Goal: Transaction & Acquisition: Book appointment/travel/reservation

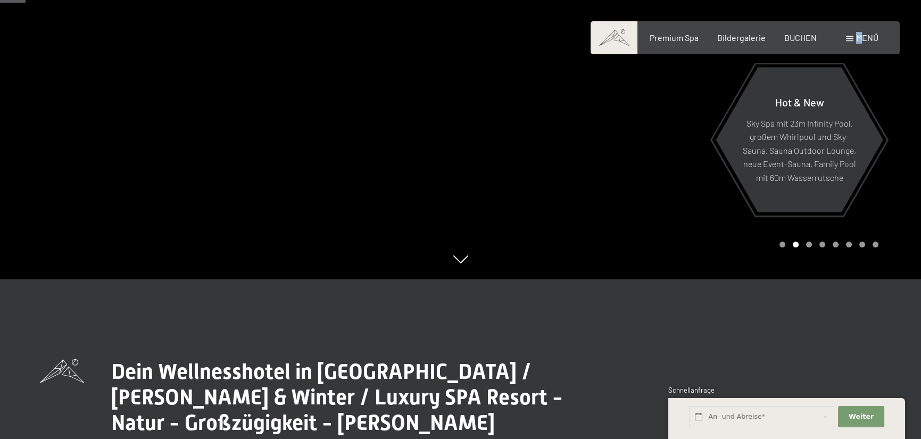
click at [858, 40] on span "Menü" at bounding box center [867, 37] width 22 height 10
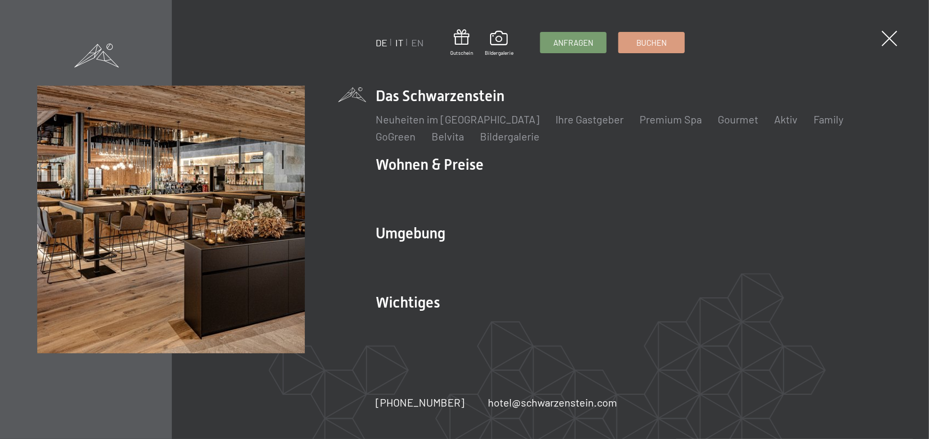
click at [399, 45] on link "IT" at bounding box center [399, 43] width 8 height 12
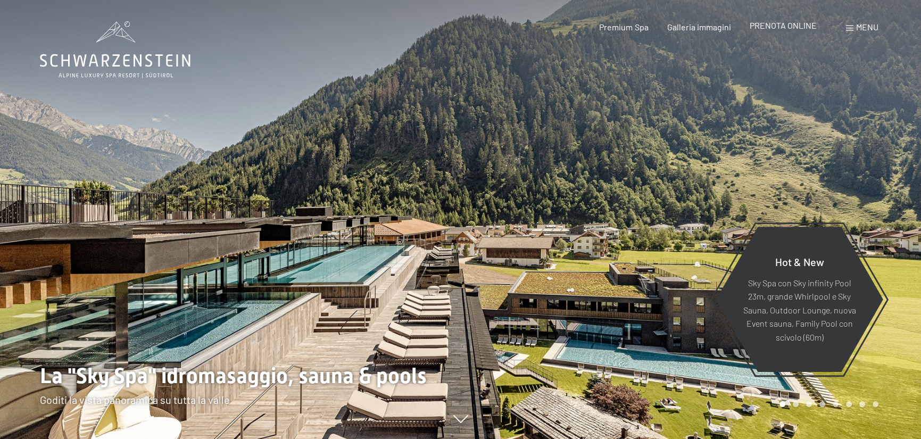
click at [782, 26] on span "PRENOTA ONLINE" at bounding box center [783, 25] width 67 height 10
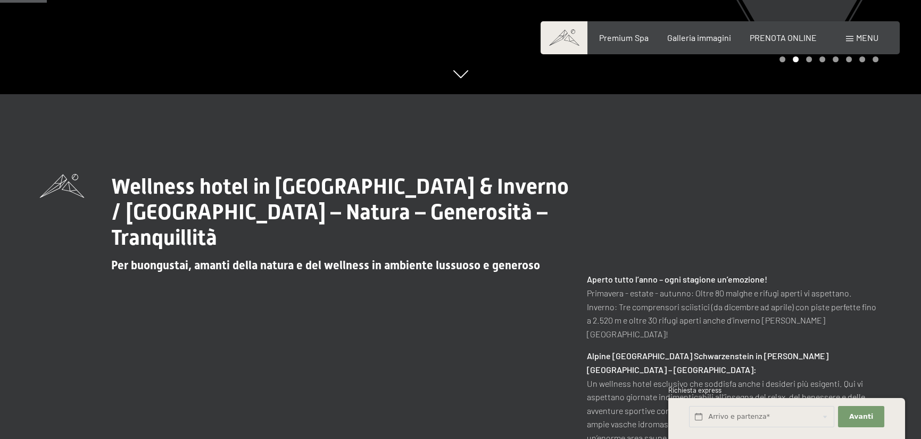
scroll to position [373, 0]
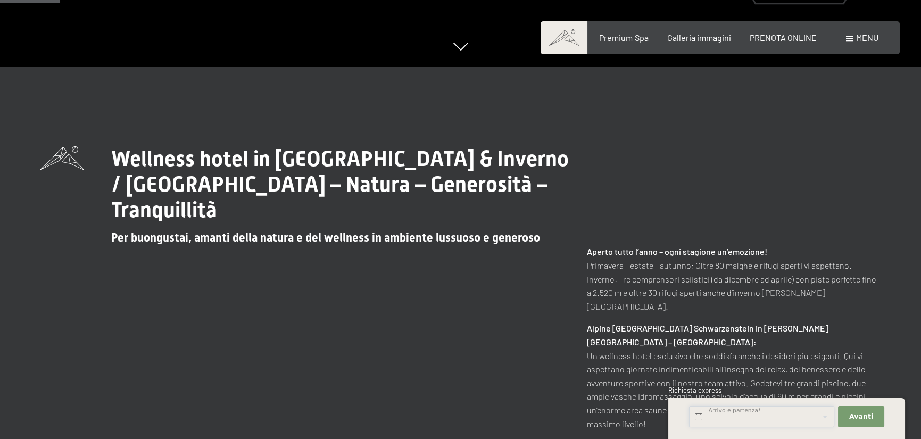
click at [700, 418] on input "text" at bounding box center [761, 417] width 145 height 22
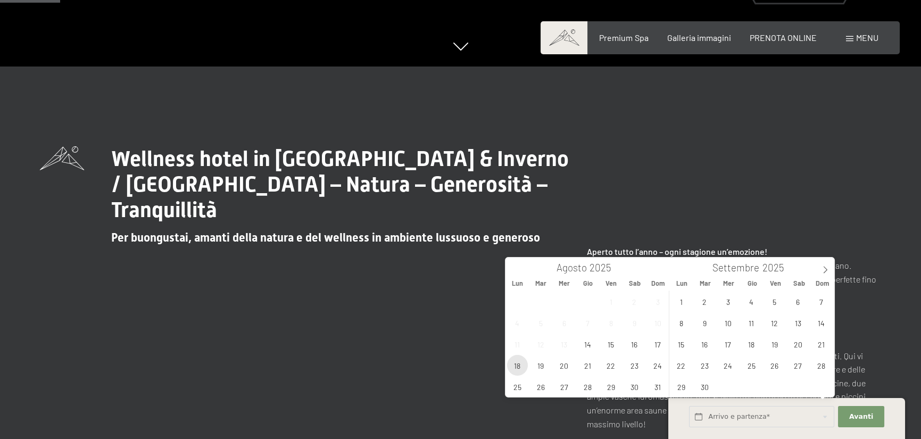
click at [520, 365] on span "18" at bounding box center [517, 365] width 21 height 21
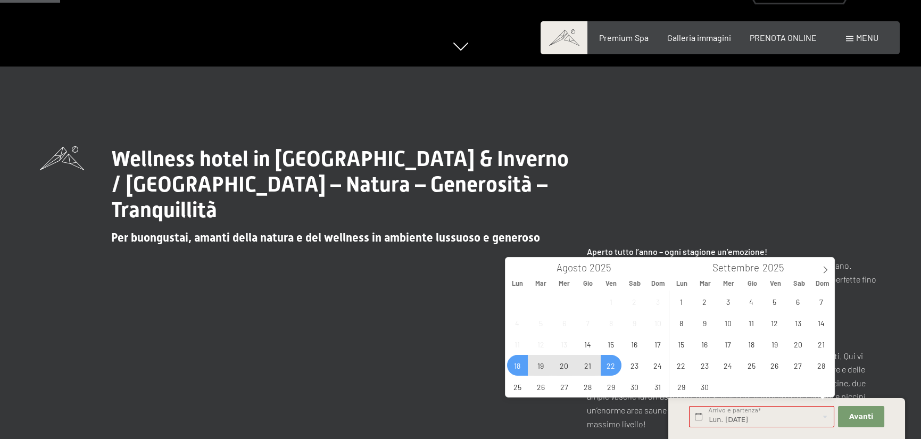
click at [616, 367] on span "22" at bounding box center [611, 365] width 21 height 21
type input "Lun. 18/08/2025 - Ven. 22/08/2025"
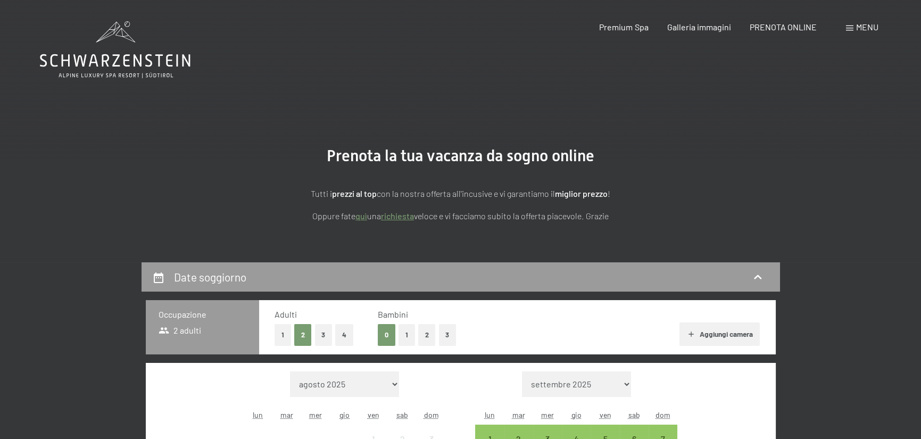
click at [405, 337] on button "1" at bounding box center [407, 335] width 17 height 22
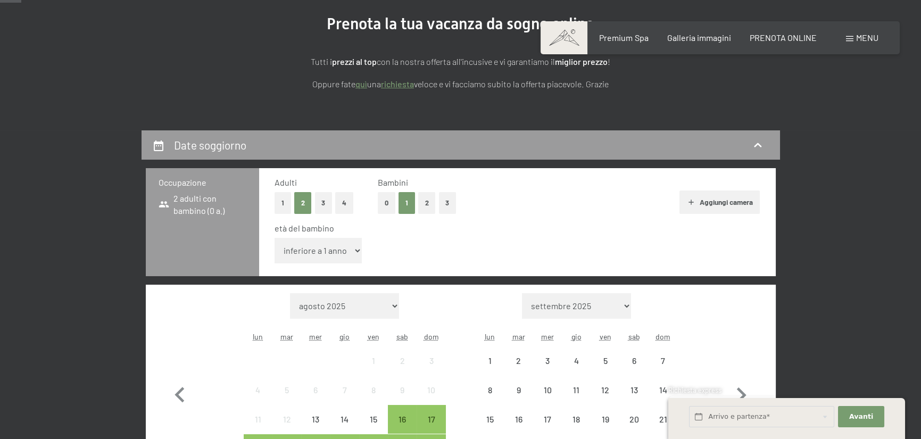
scroll to position [213, 0]
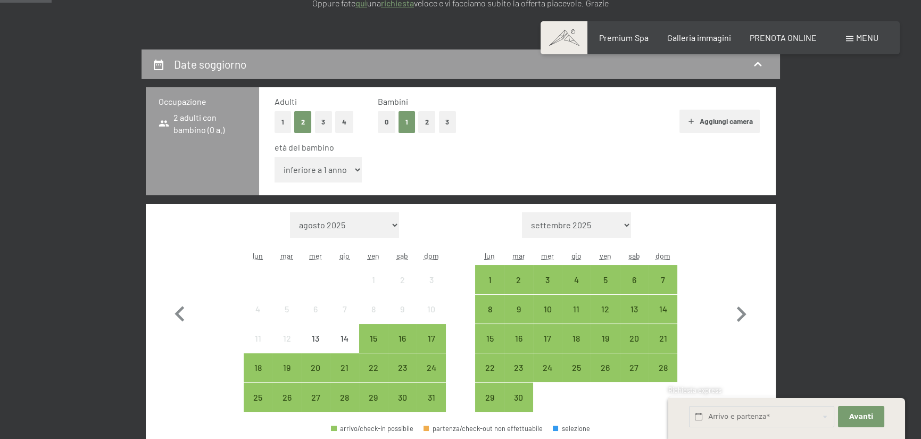
click at [352, 170] on select "inferiore a 1 anno 1 anno 2 anni 3 anni 4 anni 5 anni 6 anni 7 anni 8 anni 9 an…" at bounding box center [319, 170] width 88 height 26
select select "7"
click at [275, 157] on select "inferiore a 1 anno 1 anno 2 anni 3 anni 4 anni 5 anni 6 anni 7 anni 8 anni 9 an…" at bounding box center [319, 170] width 88 height 26
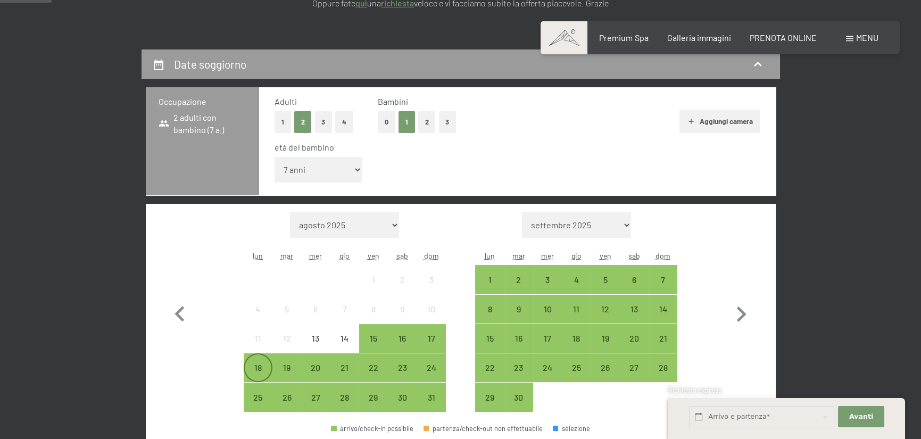
click at [256, 367] on div "18" at bounding box center [258, 377] width 27 height 27
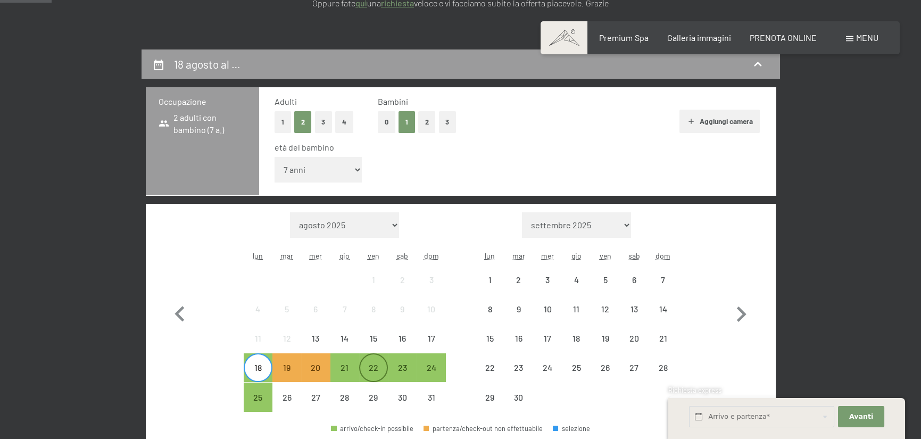
click at [369, 364] on div "22" at bounding box center [373, 377] width 27 height 27
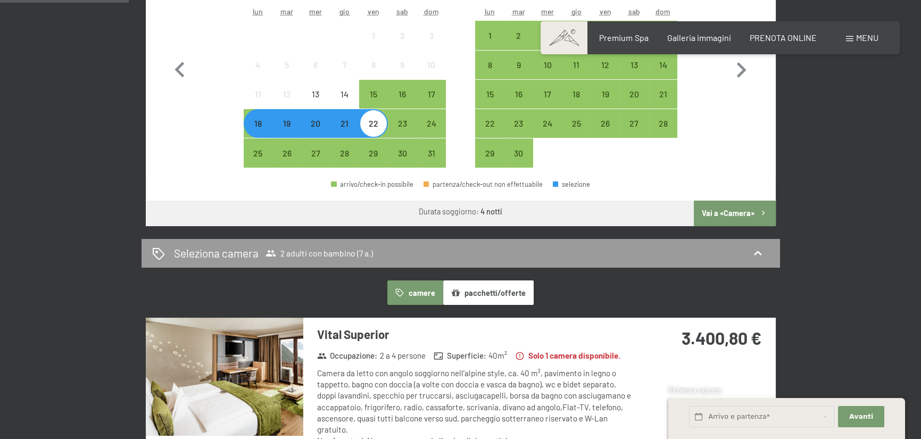
scroll to position [479, 0]
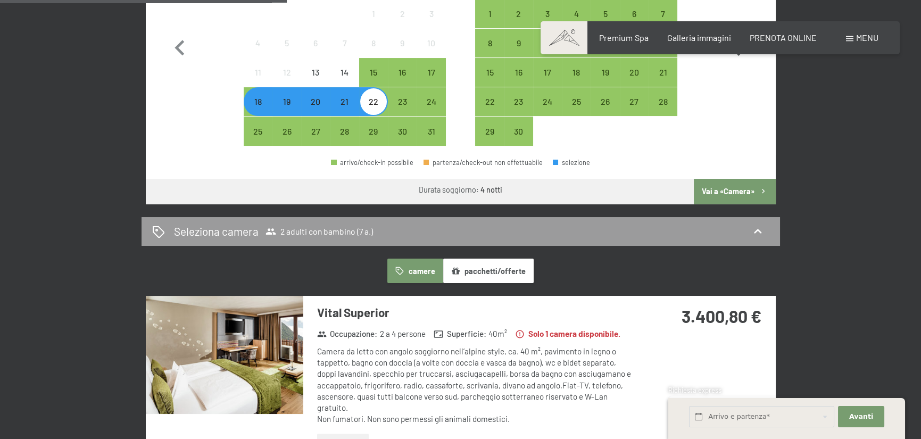
click at [751, 191] on button "Vai a «Camera»" at bounding box center [734, 192] width 81 height 26
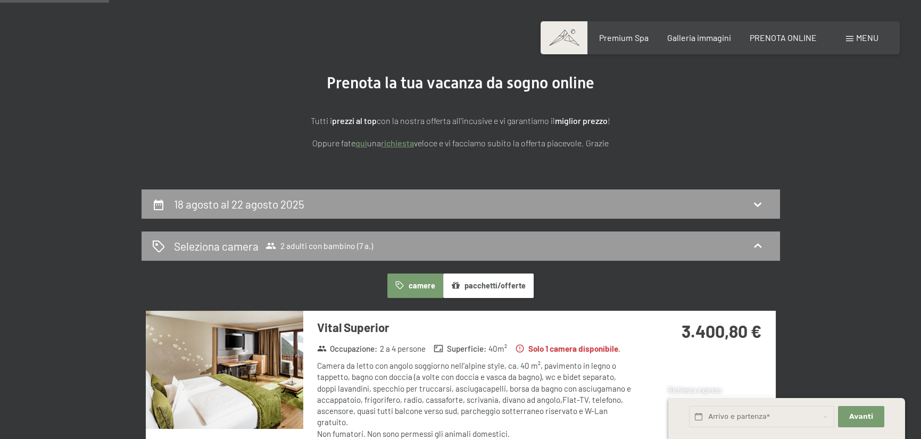
scroll to position [0, 0]
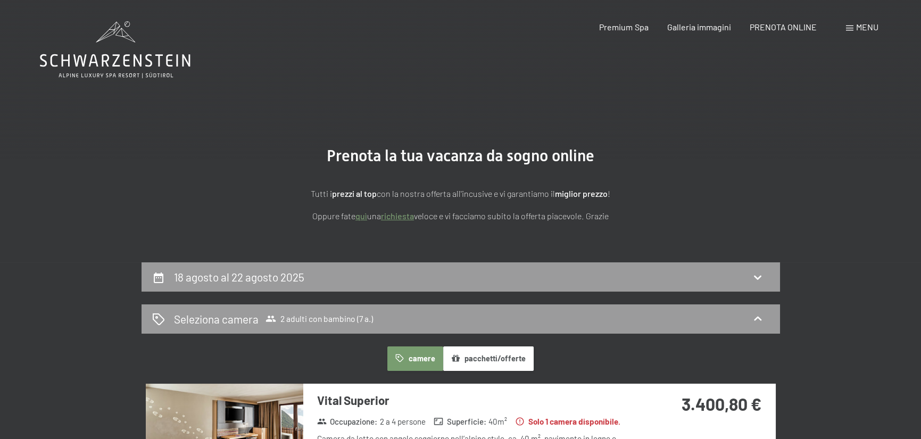
click at [855, 28] on div "Menu" at bounding box center [862, 27] width 32 height 12
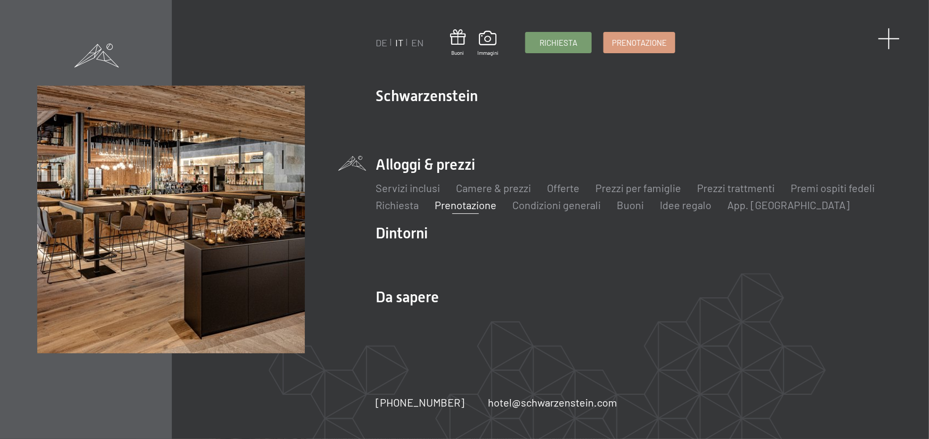
click at [889, 42] on span at bounding box center [890, 39] width 22 height 22
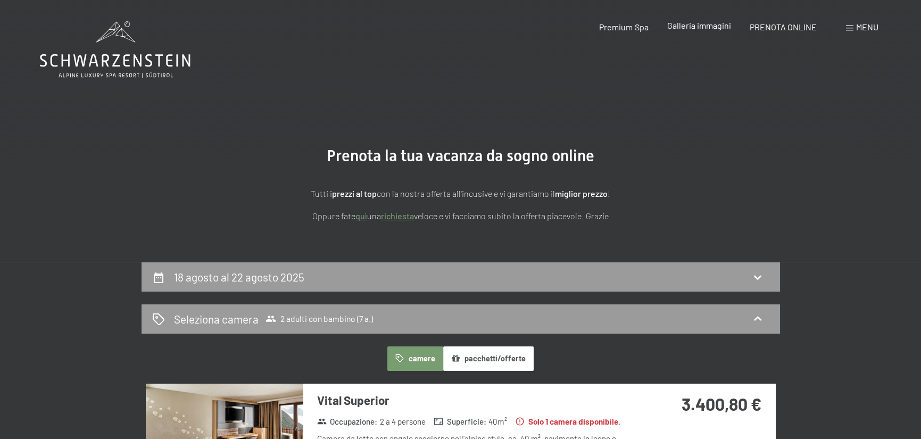
click at [710, 28] on span "Galleria immagini" at bounding box center [699, 25] width 64 height 10
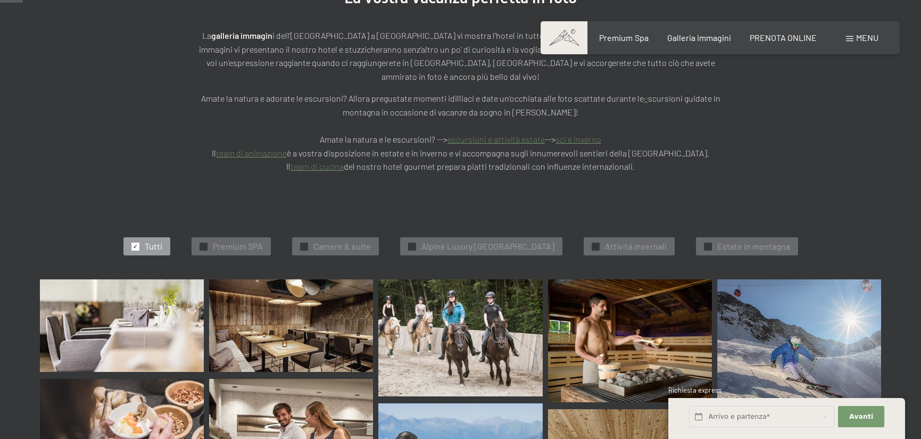
scroll to position [373, 0]
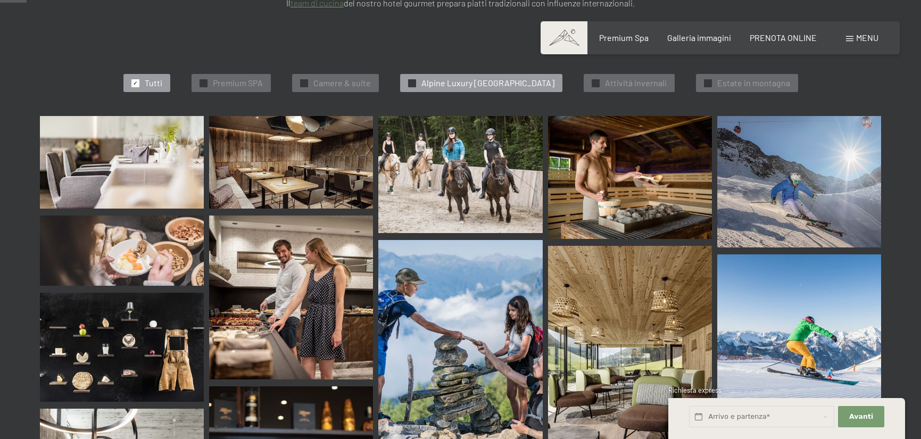
click at [498, 74] on div "✓ Alpine Luxury SPA Resort Schwarzenstein" at bounding box center [481, 83] width 162 height 18
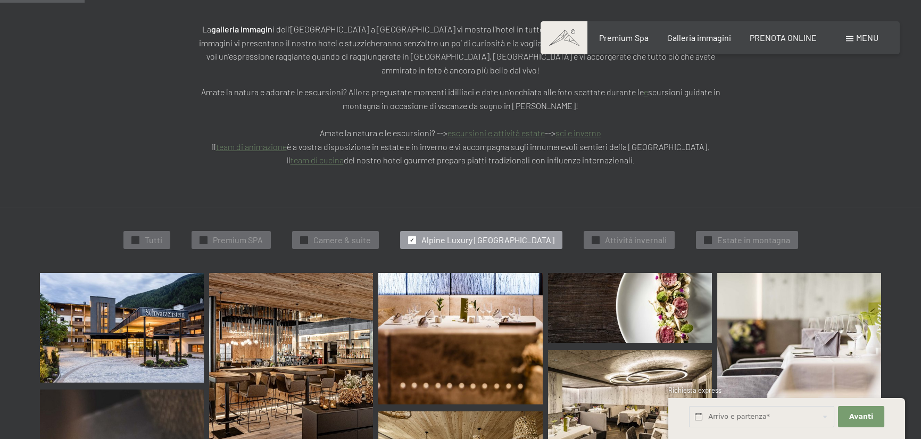
scroll to position [56, 0]
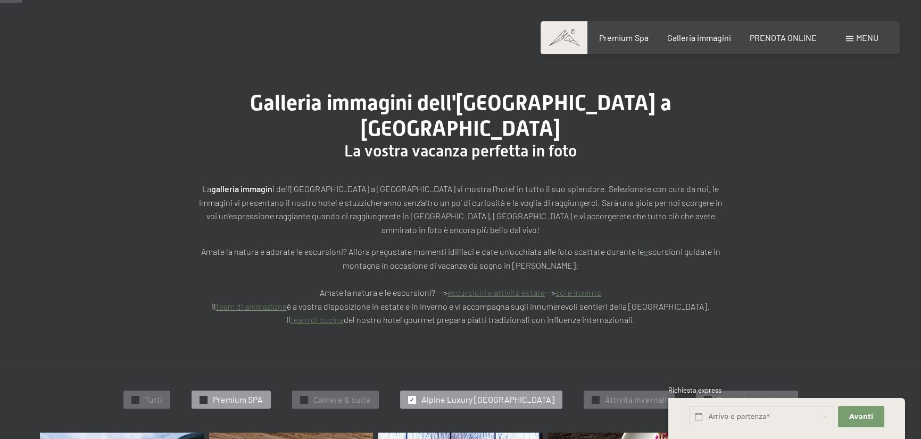
click at [244, 394] on span "Premium SPA" at bounding box center [238, 400] width 50 height 12
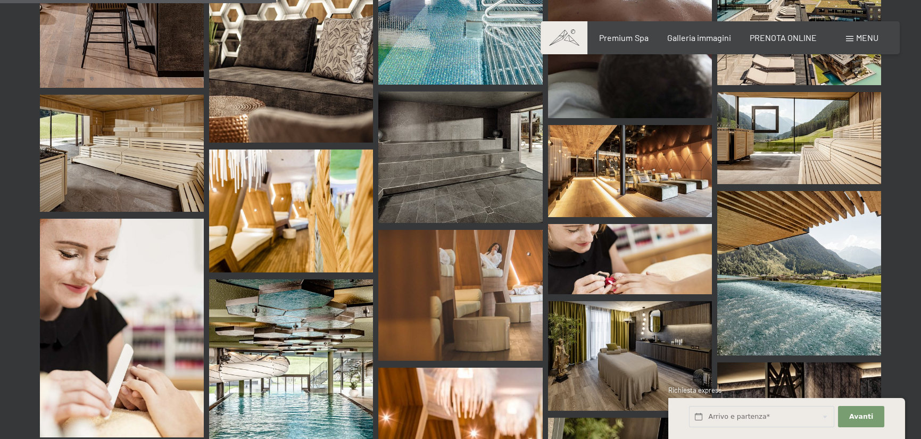
scroll to position [798, 0]
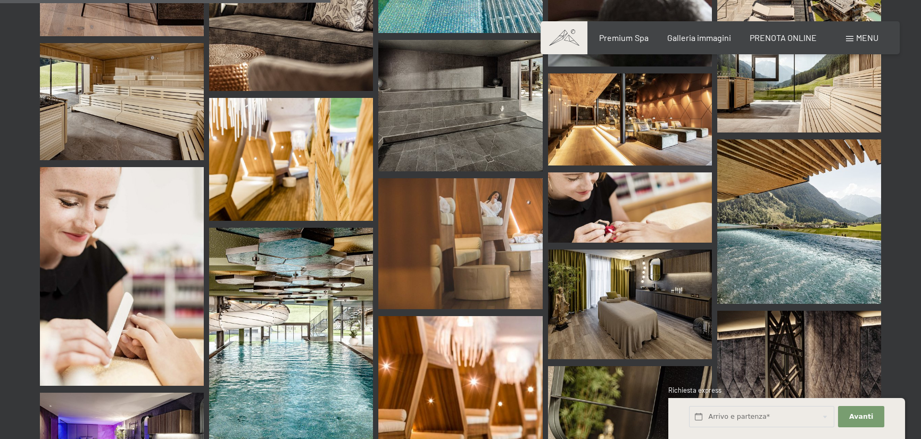
drag, startPoint x: 852, startPoint y: 42, endPoint x: 858, endPoint y: 43, distance: 6.5
click at [853, 42] on div "Menu" at bounding box center [862, 38] width 32 height 12
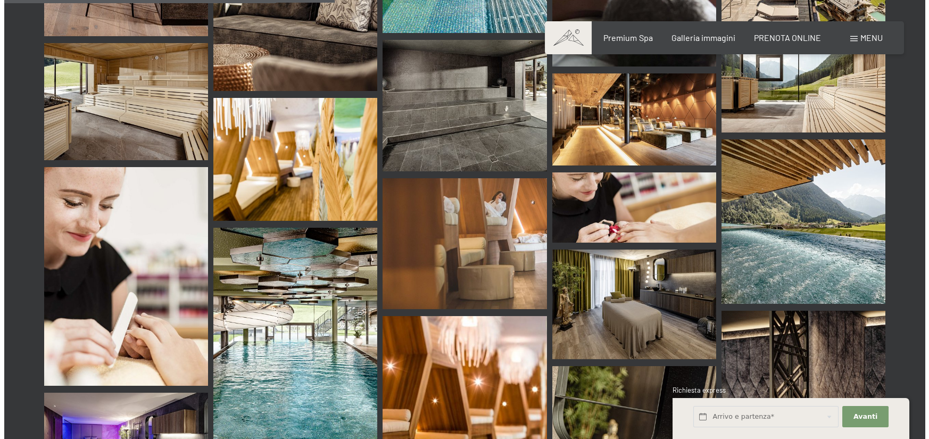
scroll to position [799, 0]
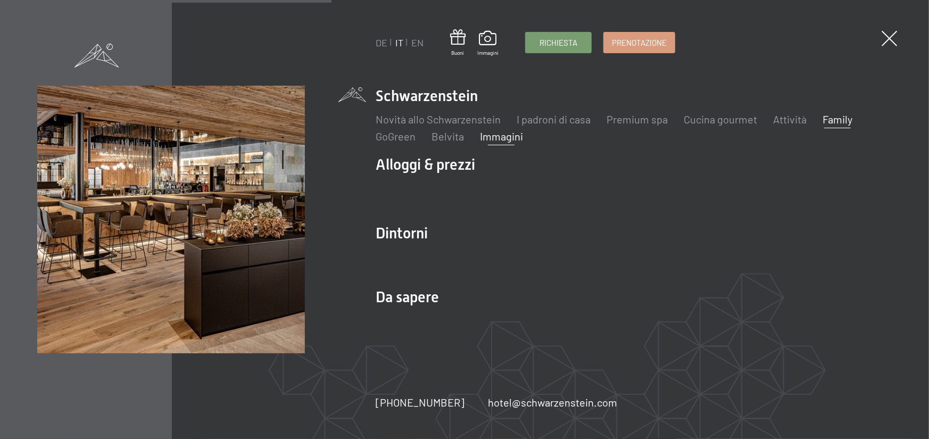
click at [838, 117] on link "Family" at bounding box center [838, 119] width 30 height 13
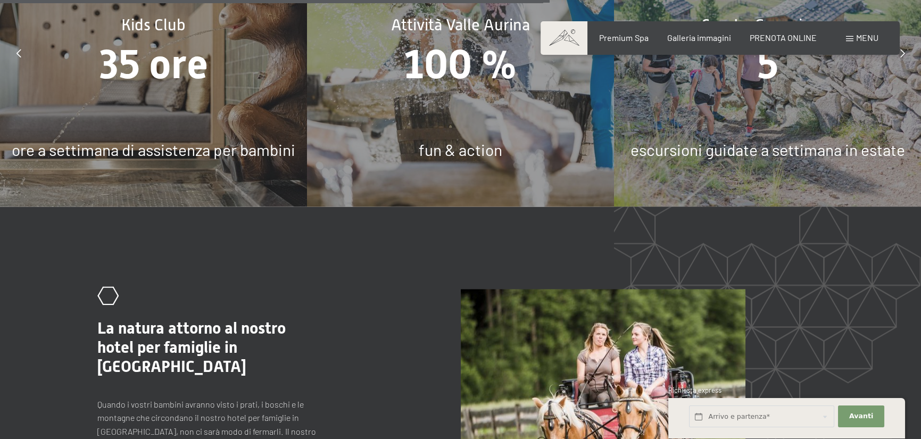
scroll to position [4703, 0]
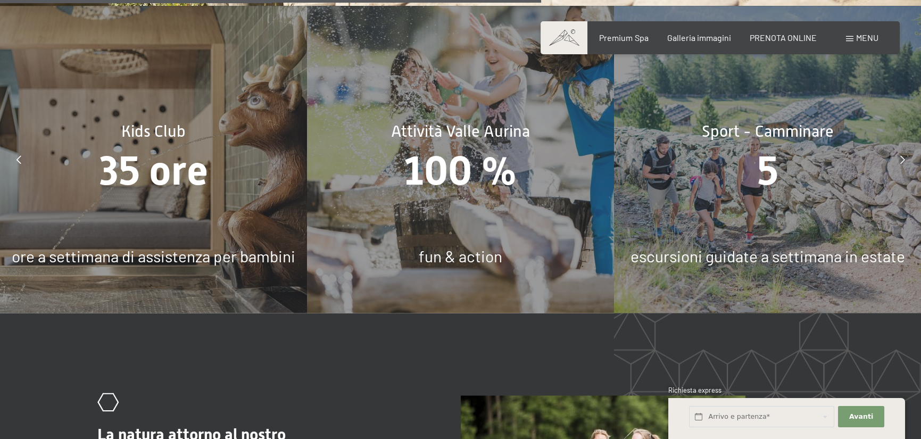
click at [20, 164] on icon at bounding box center [19, 159] width 5 height 9
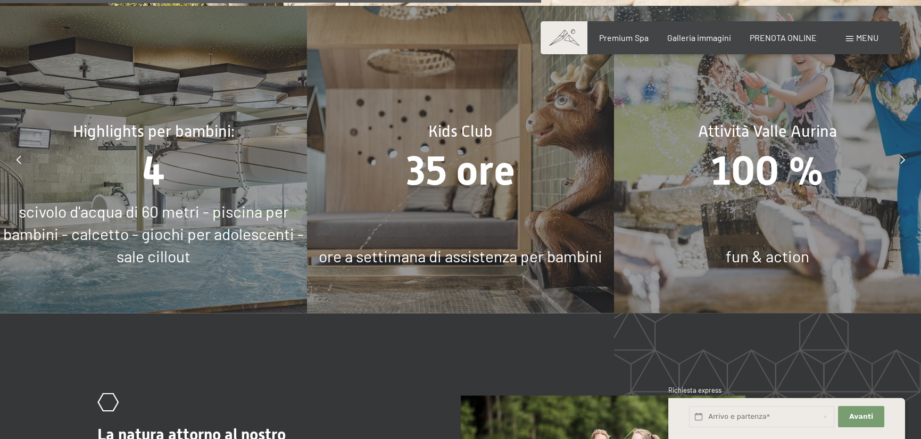
click at [20, 164] on icon at bounding box center [19, 159] width 5 height 9
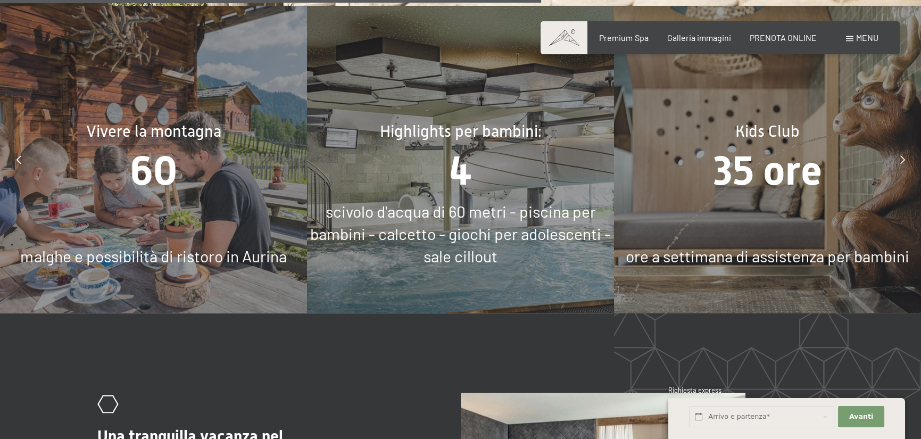
click at [740, 232] on div "Kids Club 35 ore ore a settimana di assistenza per bambini" at bounding box center [767, 159] width 307 height 307
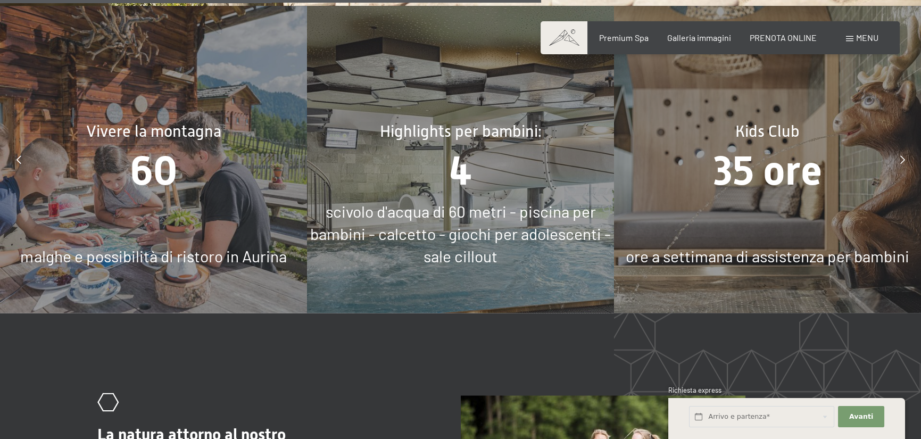
click at [744, 174] on span "35 ore" at bounding box center [767, 170] width 109 height 47
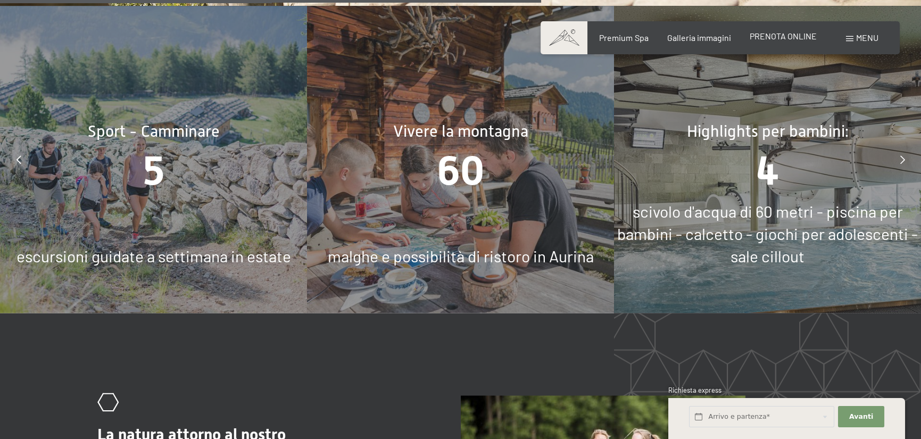
click at [766, 38] on span "PRENOTA ONLINE" at bounding box center [783, 36] width 67 height 10
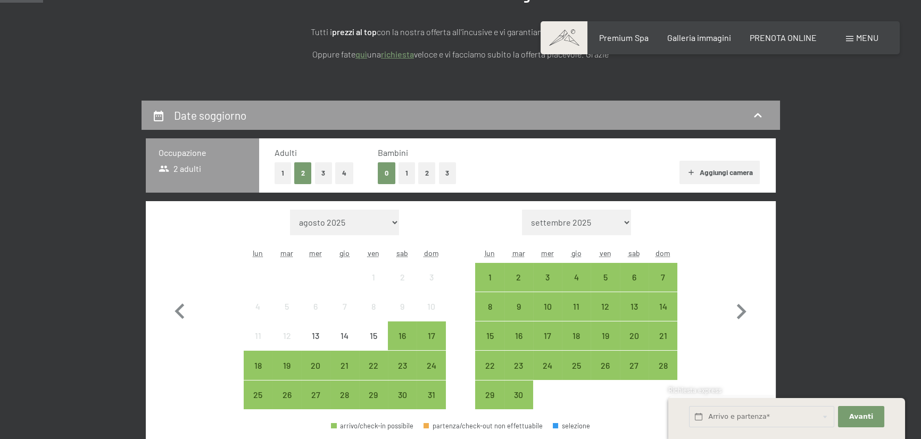
scroll to position [160, 0]
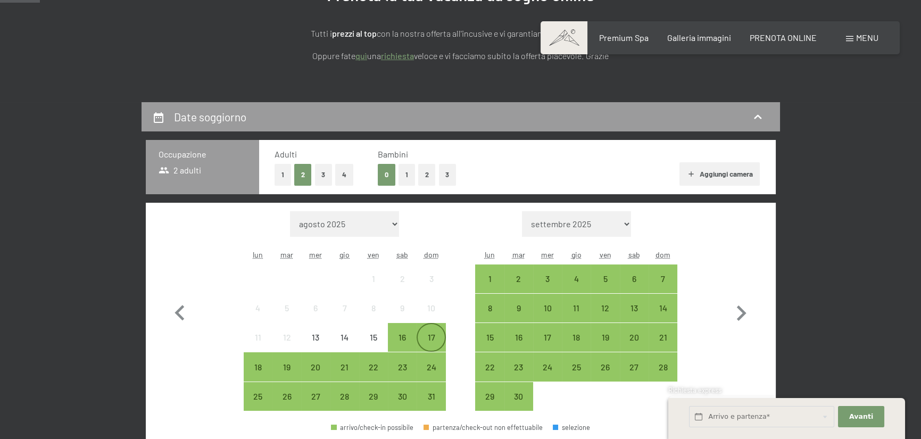
click at [430, 339] on div "17" at bounding box center [431, 346] width 27 height 27
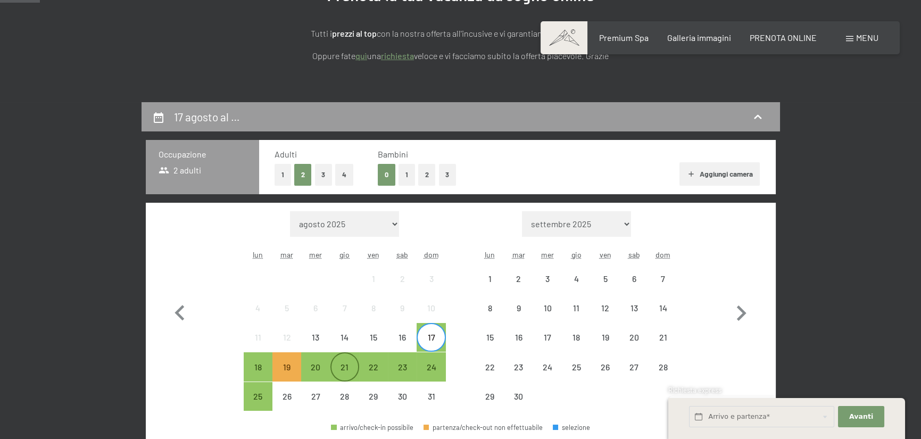
click at [356, 365] on div "21" at bounding box center [345, 376] width 27 height 27
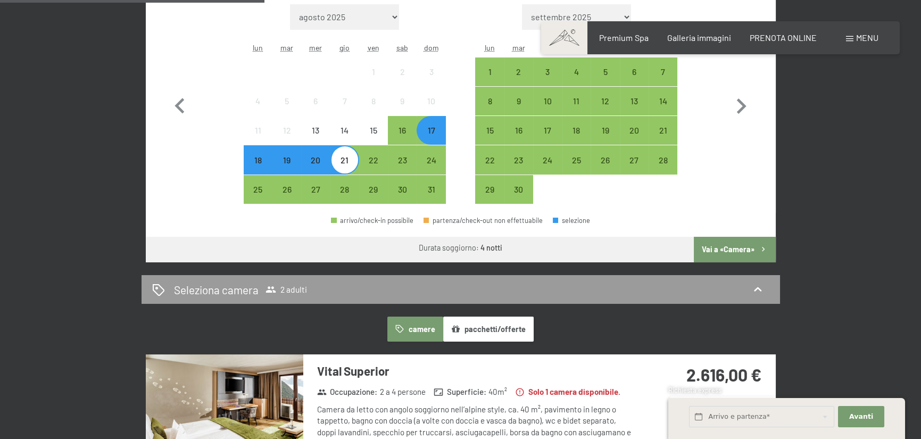
scroll to position [426, 0]
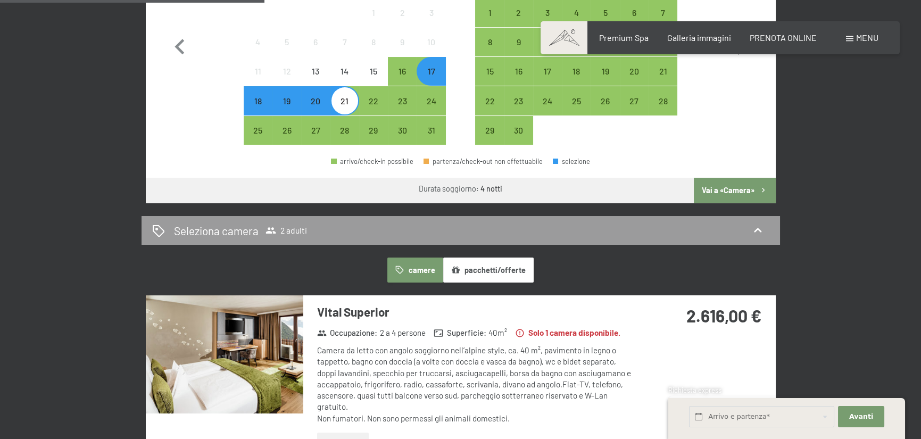
click at [726, 195] on button "Vai a «Camera»" at bounding box center [734, 191] width 81 height 26
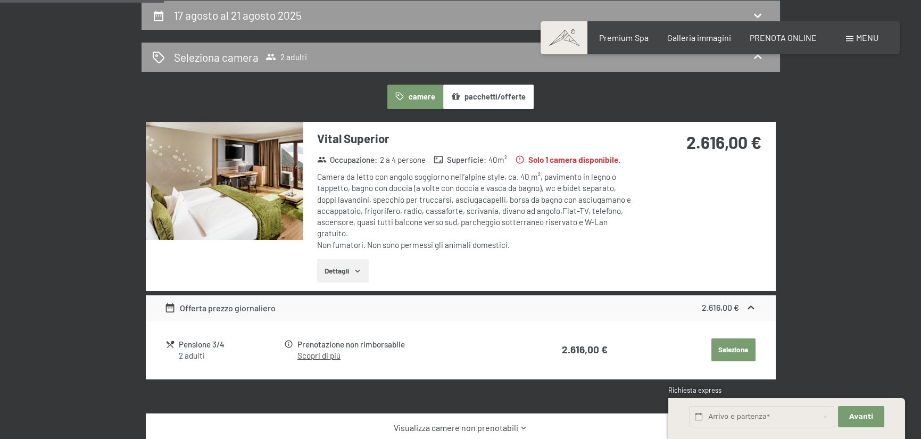
click at [351, 275] on button "Dettagli" at bounding box center [343, 270] width 52 height 23
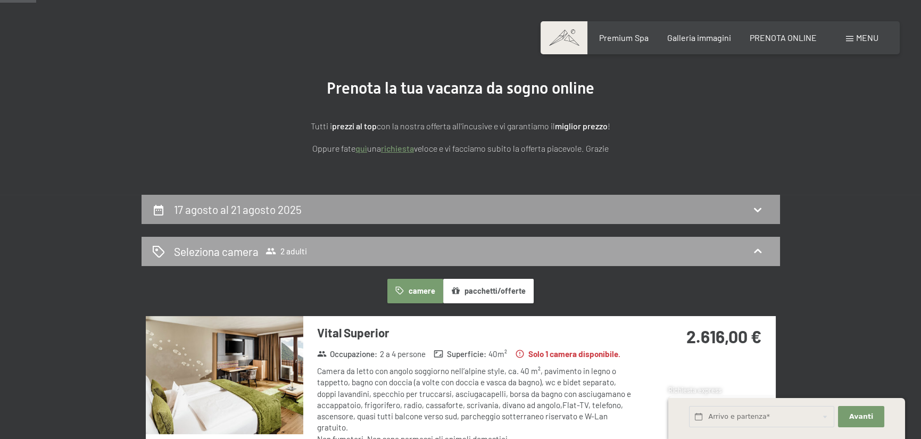
scroll to position [49, 0]
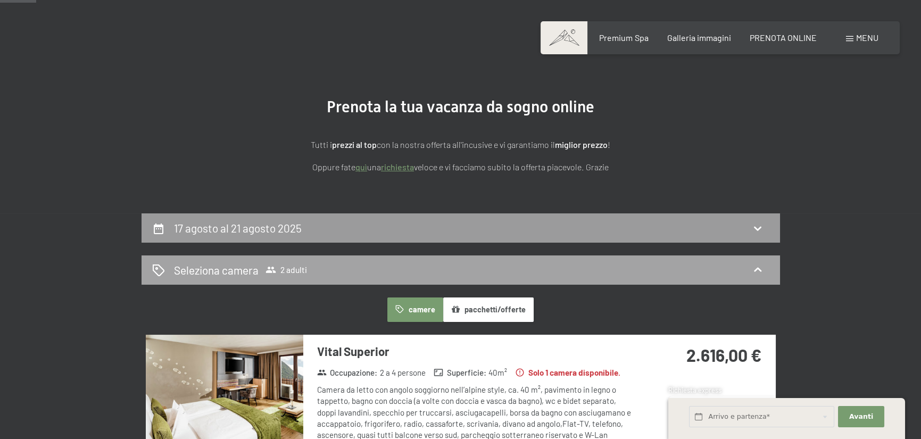
click at [343, 276] on div "Seleziona camera 2 adulti" at bounding box center [460, 269] width 617 height 15
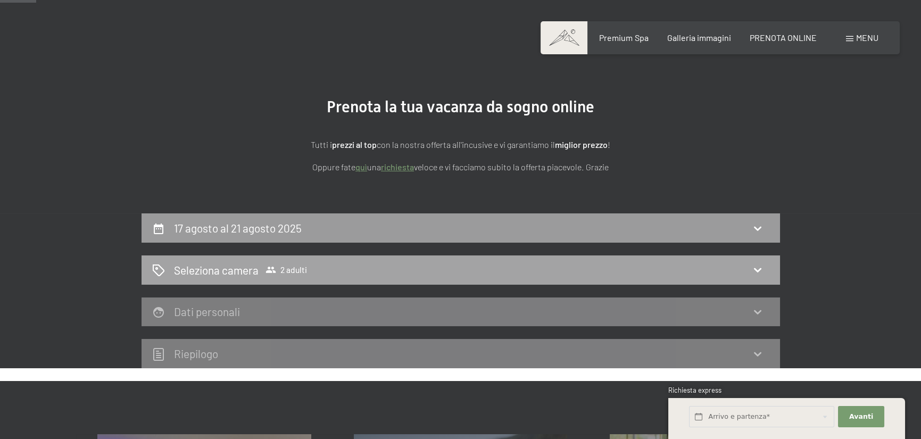
click at [769, 276] on div "Seleziona camera 2 adulti" at bounding box center [460, 269] width 617 height 15
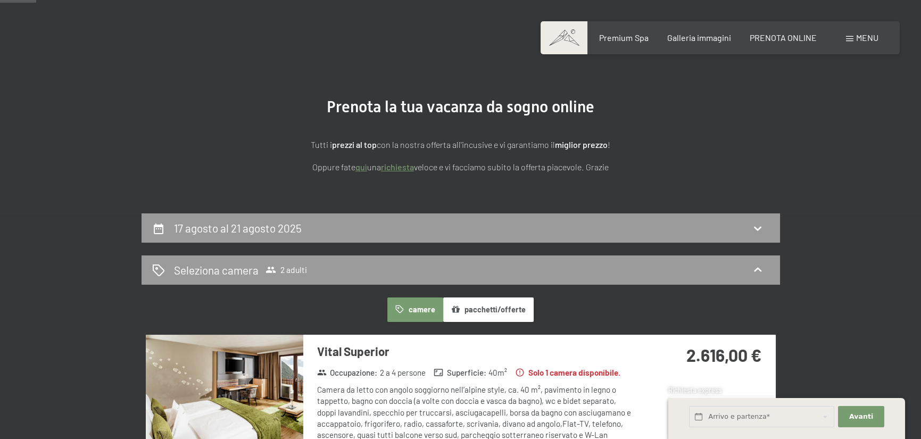
click at [251, 229] on h2 "17 agosto al 21 agosto 2025" at bounding box center [238, 227] width 128 height 13
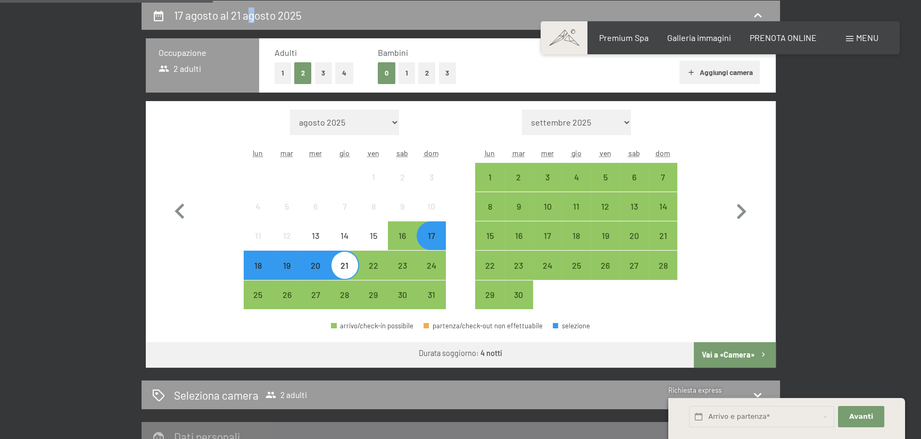
click at [402, 68] on button "1" at bounding box center [407, 73] width 17 height 22
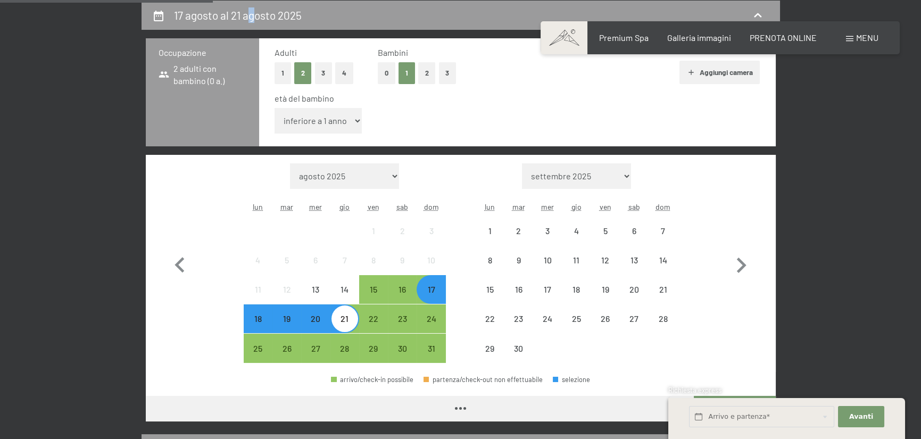
click at [356, 122] on select "inferiore a 1 anno 1 anno 2 anni 3 anni 4 anni 5 anni 6 anni 7 anni 8 anni 9 an…" at bounding box center [319, 121] width 88 height 26
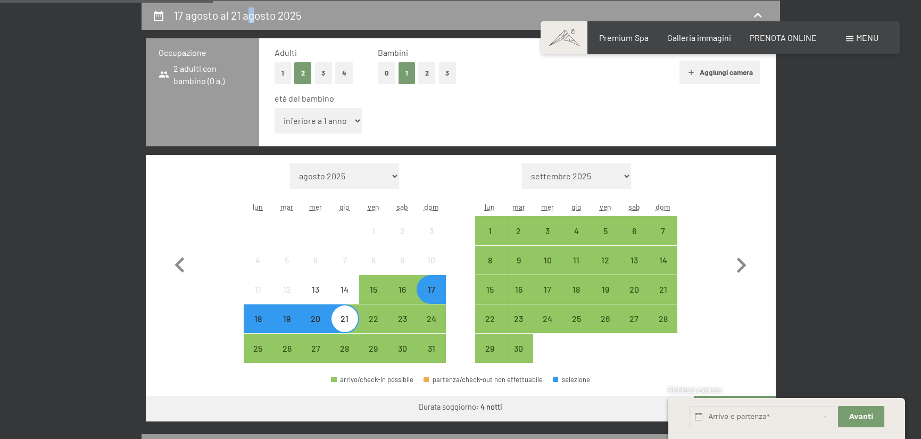
select select "7"
click at [275, 108] on select "inferiore a 1 anno 1 anno 2 anni 3 anni 4 anni 5 anni 6 anni 7 anni 8 anni 9 an…" at bounding box center [319, 121] width 88 height 26
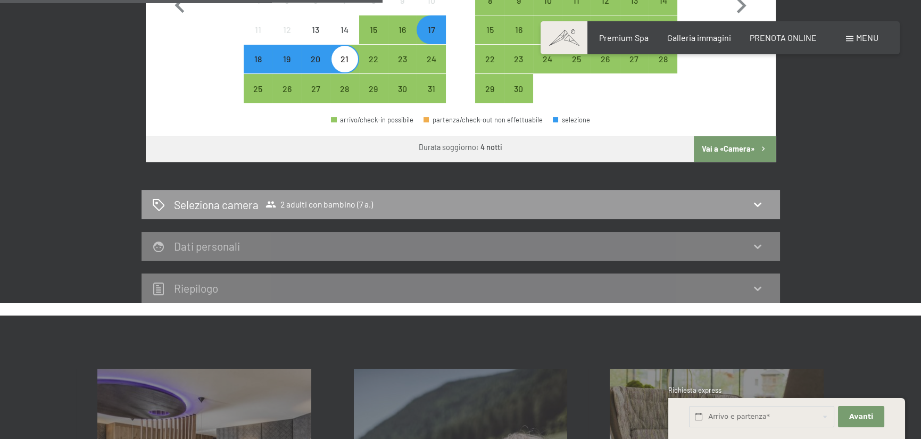
scroll to position [528, 0]
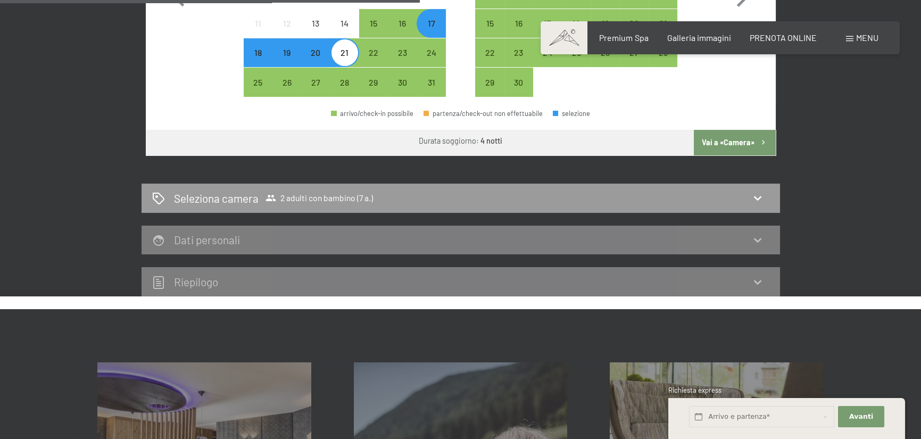
click at [739, 147] on button "Vai a «Camera»" at bounding box center [734, 143] width 81 height 26
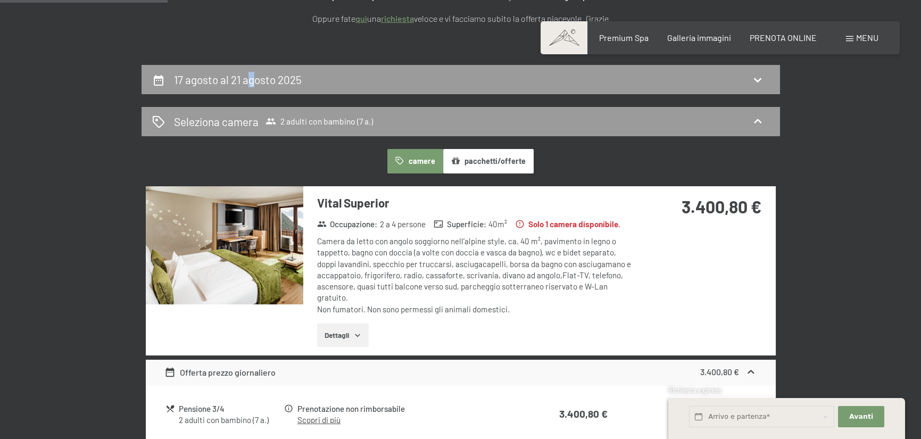
scroll to position [102, 0]
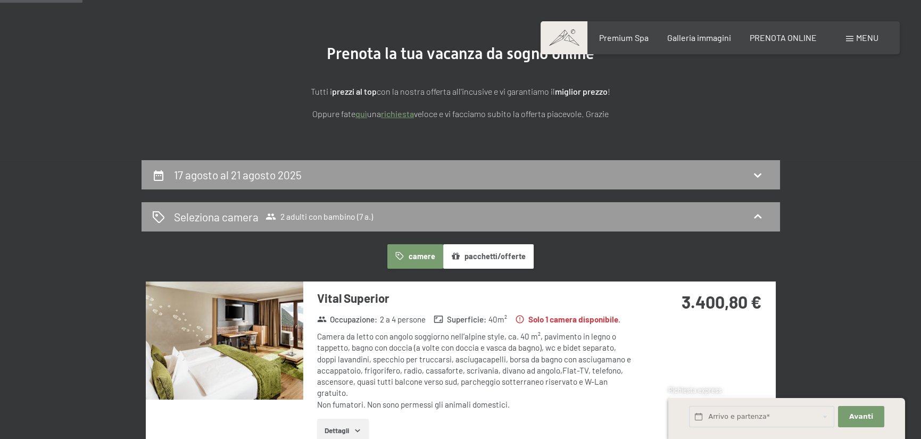
click at [762, 179] on icon at bounding box center [758, 175] width 13 height 13
select select "7"
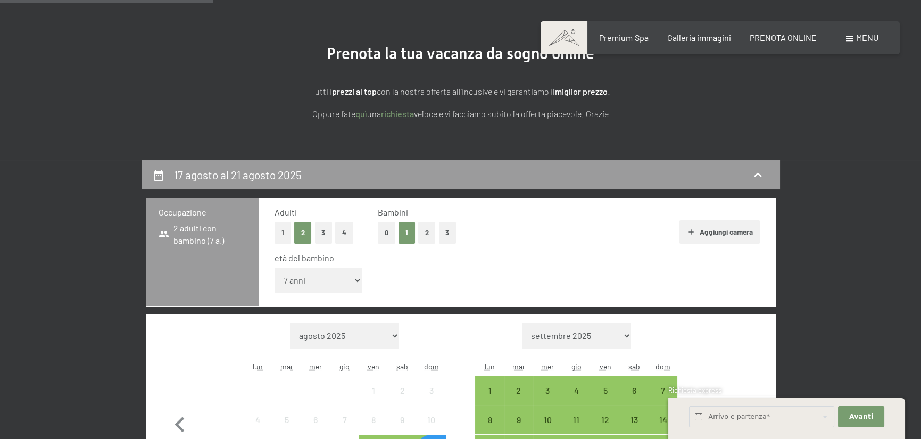
scroll to position [262, 0]
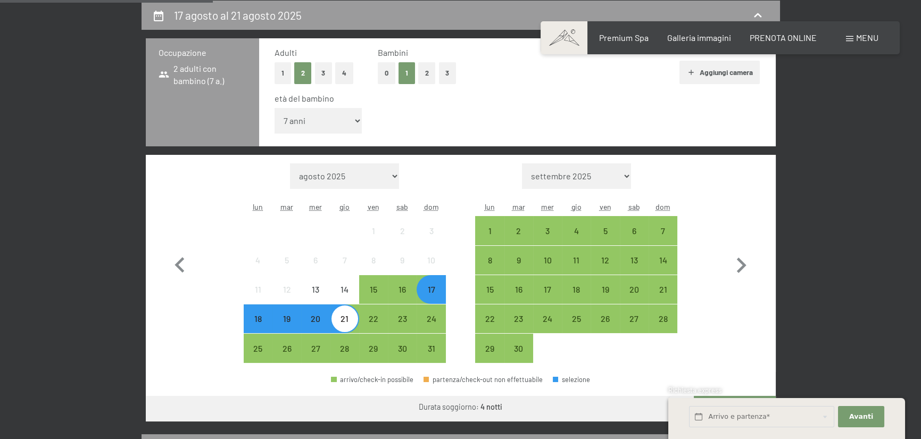
click at [259, 324] on div "18" at bounding box center [258, 328] width 27 height 27
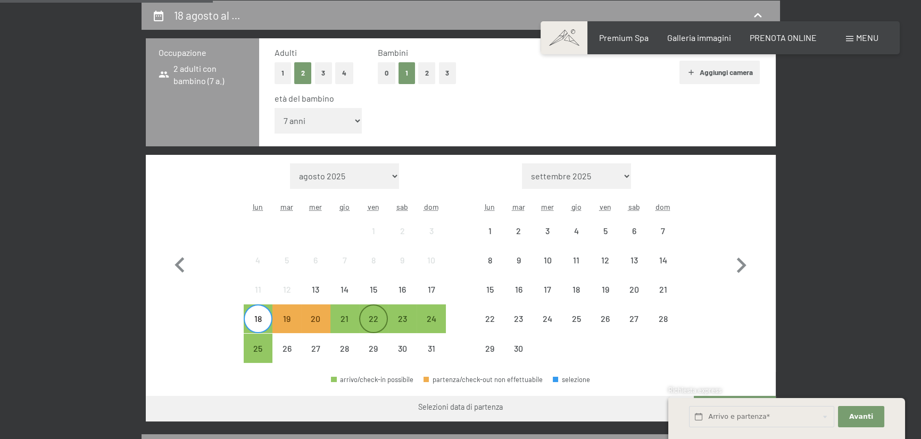
click at [382, 318] on div "22" at bounding box center [373, 328] width 27 height 27
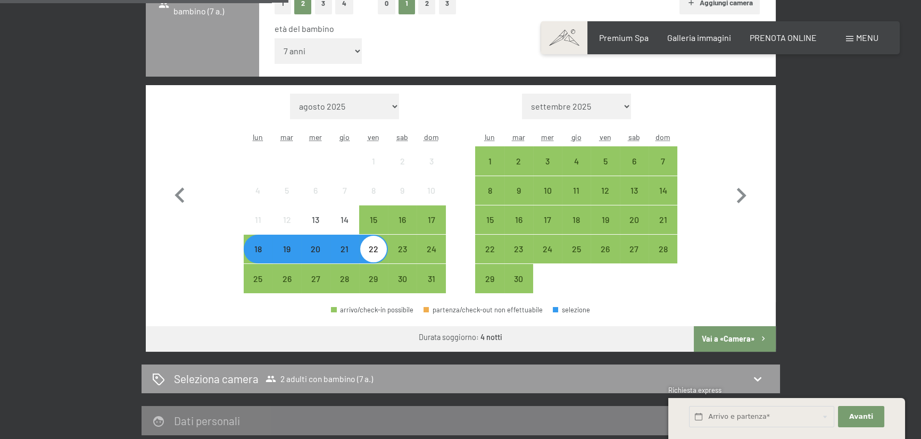
scroll to position [368, 0]
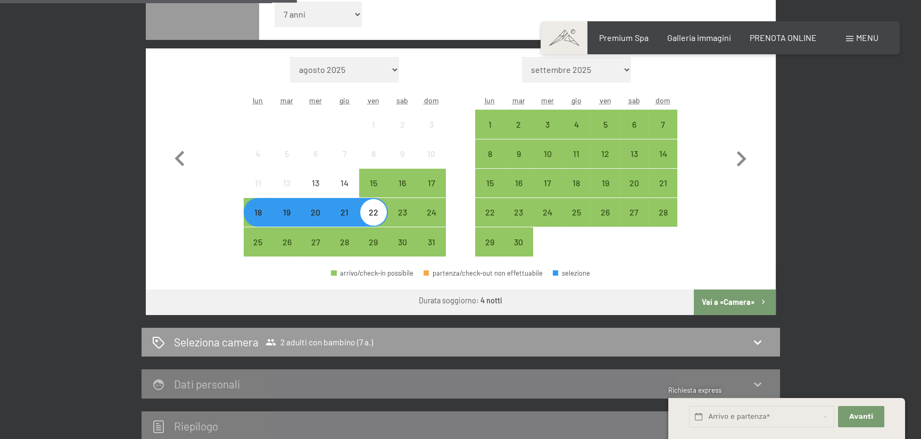
click at [729, 298] on button "Vai a «Camera»" at bounding box center [734, 303] width 81 height 26
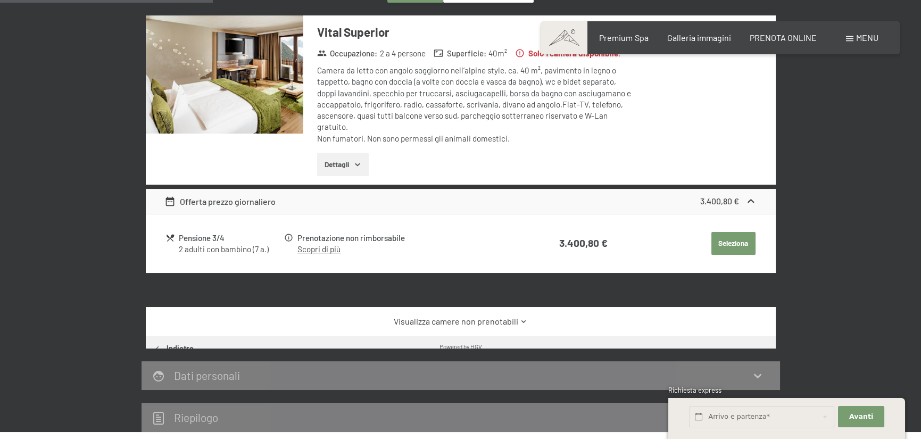
scroll to position [262, 0]
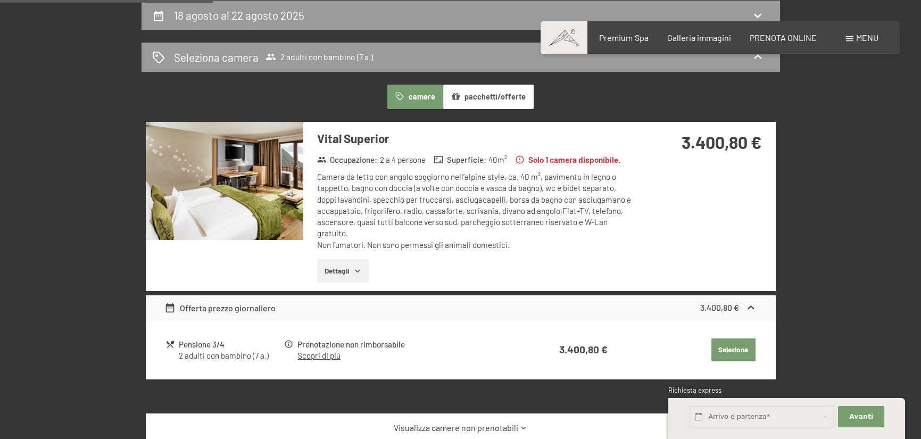
click at [328, 356] on link "Scopri di più" at bounding box center [319, 356] width 43 height 10
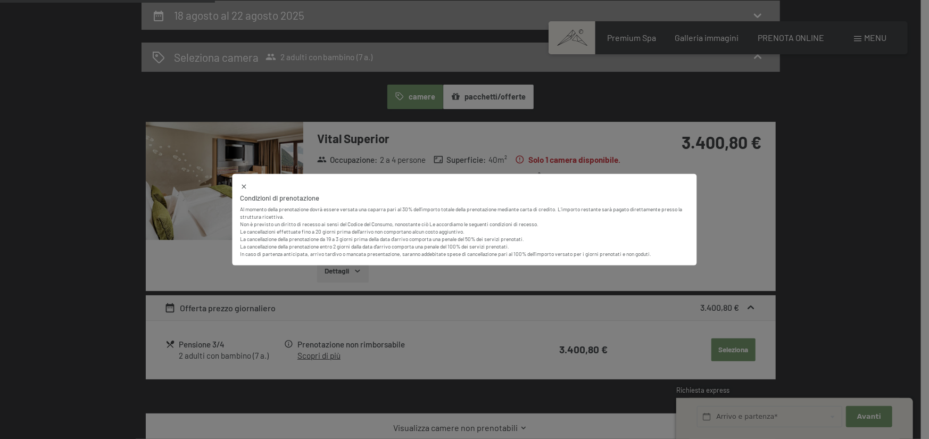
click at [675, 178] on div "Condizioni di prenotazione Al momento della prenotazione dovrà essere versata u…" at bounding box center [465, 220] width 465 height 92
drag, startPoint x: 229, startPoint y: 93, endPoint x: 225, endPoint y: 98, distance: 7.2
click at [227, 96] on div "Condizioni di prenotazione Al momento della prenotazione dovrà essere versata u…" at bounding box center [464, 219] width 929 height 439
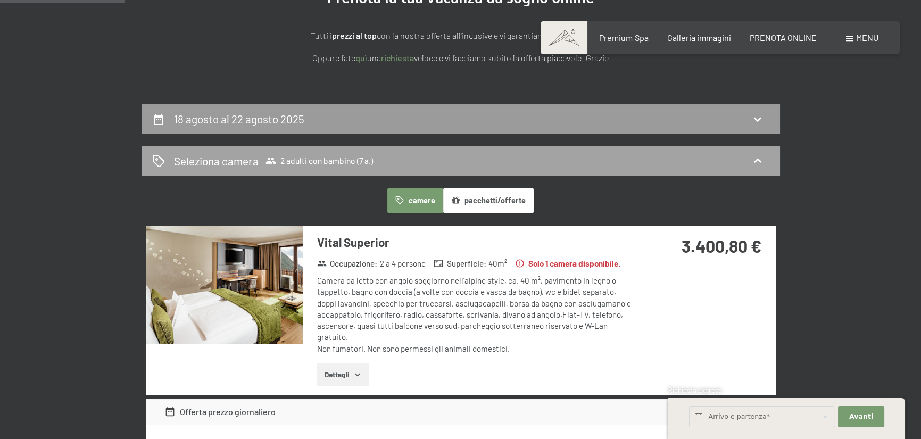
scroll to position [155, 0]
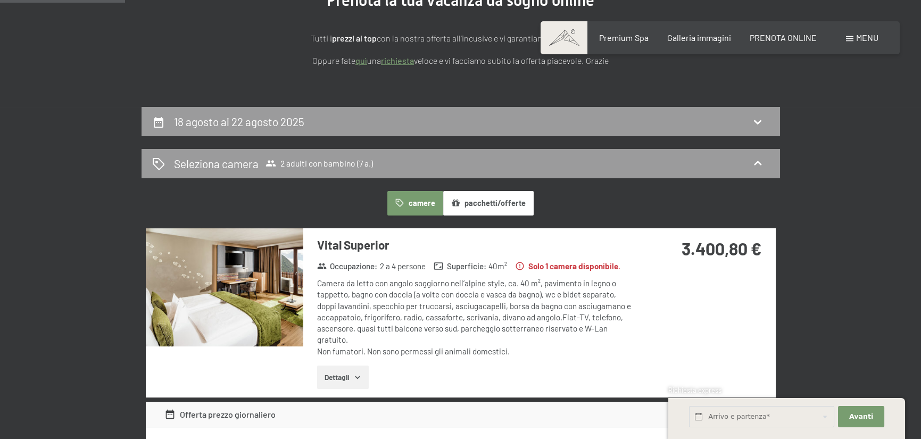
click at [156, 118] on icon at bounding box center [159, 122] width 10 height 11
select select "7"
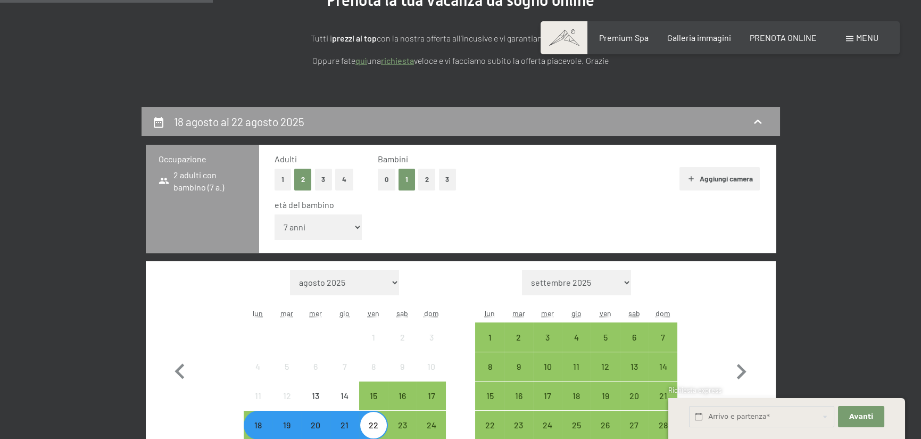
scroll to position [262, 0]
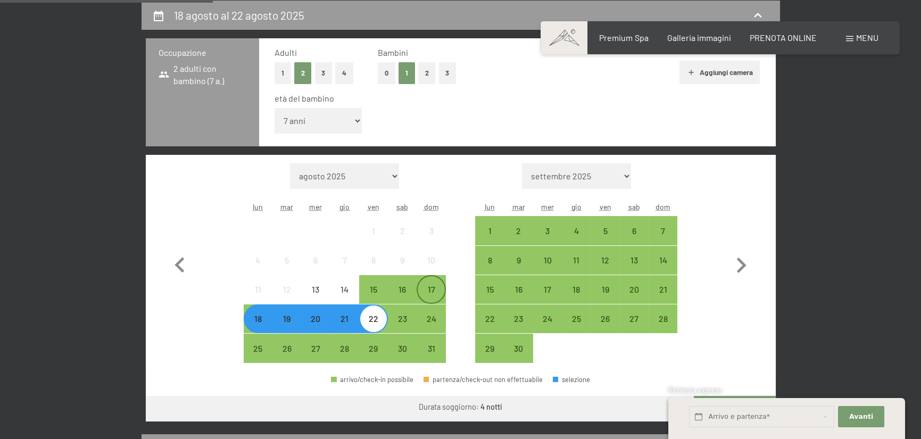
click at [440, 292] on div "17" at bounding box center [431, 298] width 27 height 27
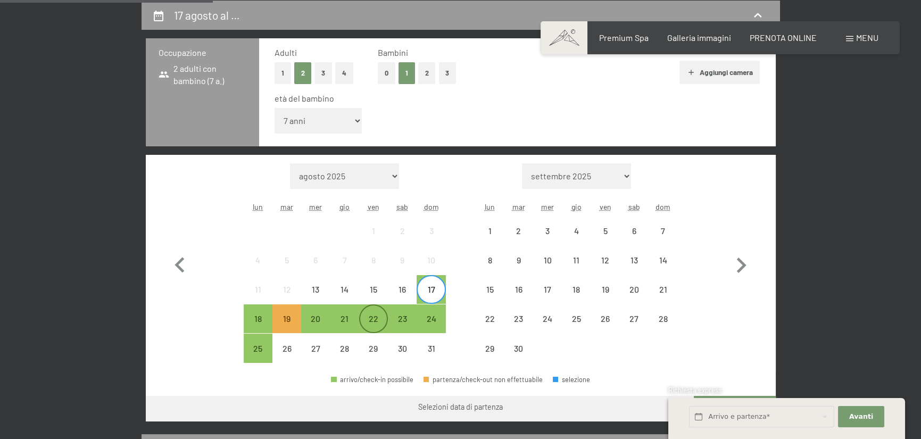
click at [377, 323] on div "22" at bounding box center [373, 328] width 27 height 27
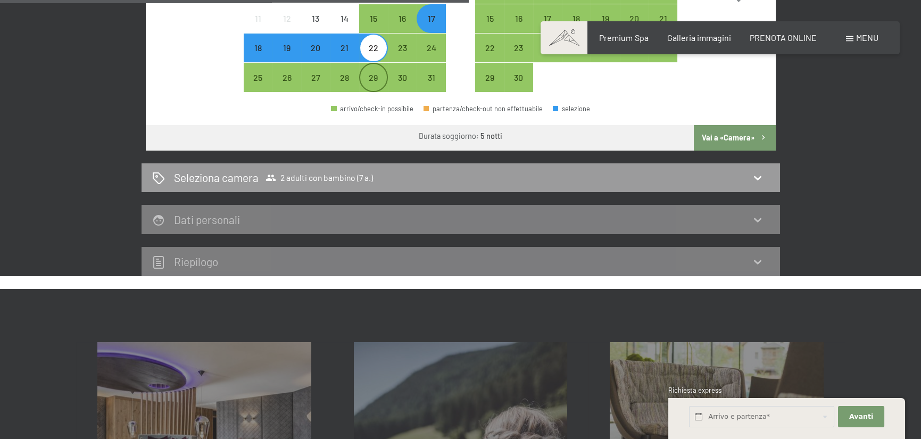
scroll to position [581, 0]
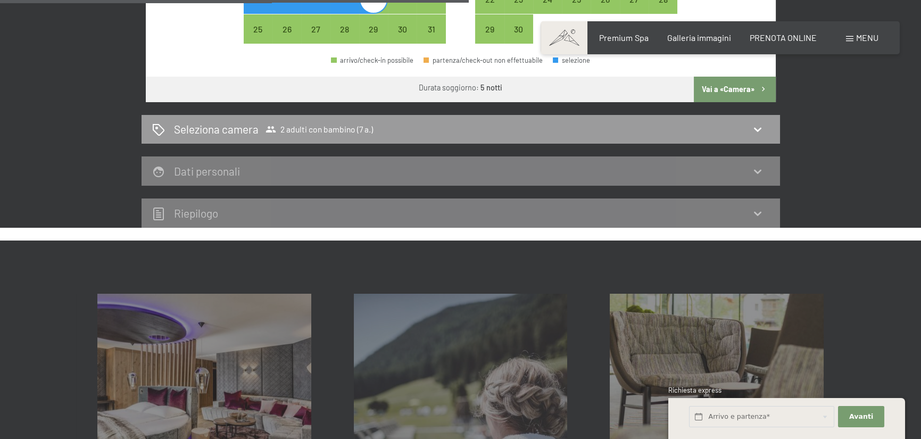
click at [719, 92] on button "Vai a «Camera»" at bounding box center [734, 90] width 81 height 26
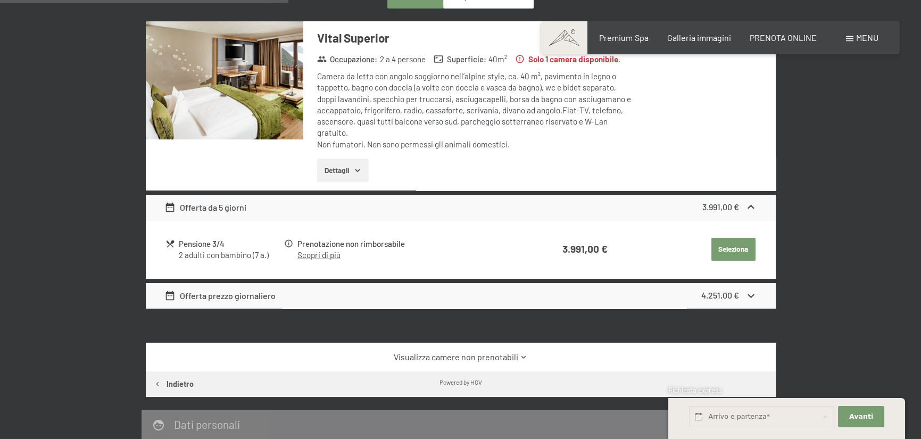
scroll to position [368, 0]
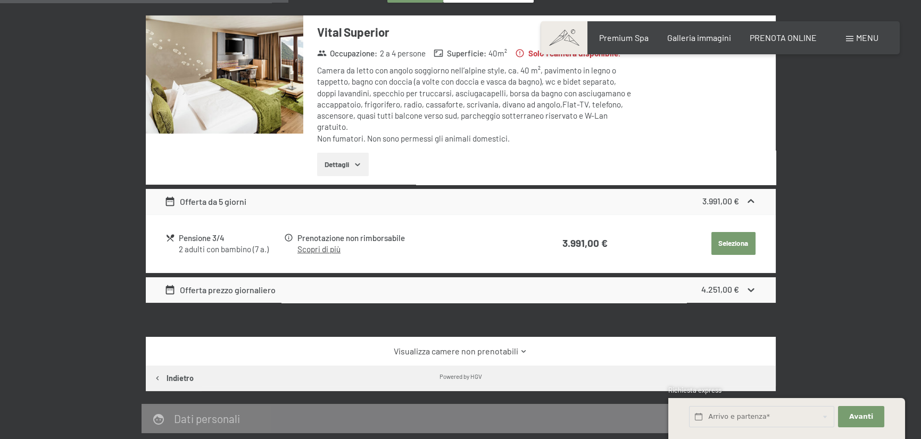
click at [751, 289] on icon at bounding box center [751, 289] width 11 height 11
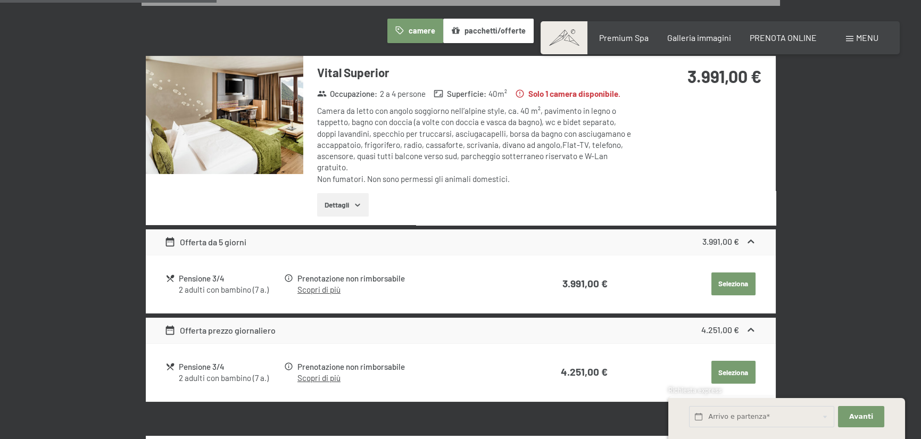
scroll to position [262, 0]
